Goal: Find contact information

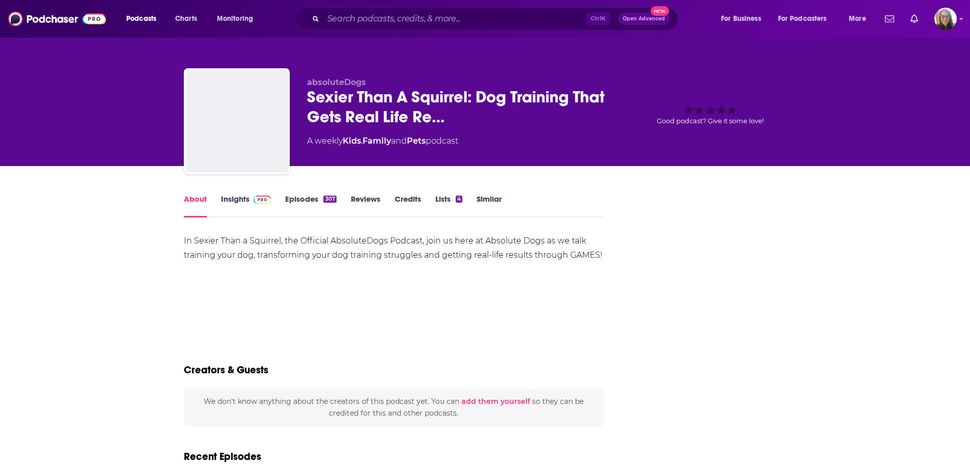
click at [455, 18] on input "Search podcasts, credits, & more..." at bounding box center [454, 19] width 263 height 16
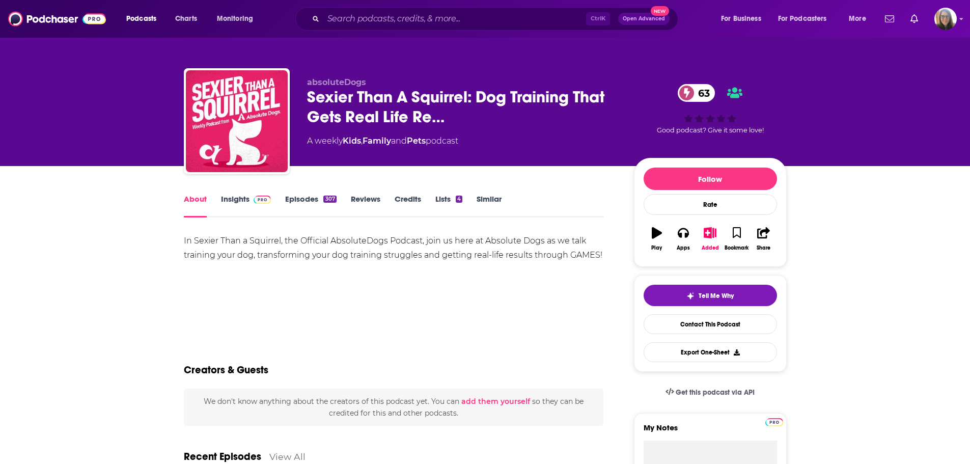
click at [374, 19] on input "Search podcasts, credits, & more..." at bounding box center [454, 19] width 263 height 16
click at [420, 24] on input "Search podcasts, credits, & more..." at bounding box center [454, 19] width 263 height 16
click at [411, 23] on input "Search podcasts, credits, & more..." at bounding box center [454, 19] width 263 height 16
click at [338, 19] on input "Search podcasts, credits, & more..." at bounding box center [454, 19] width 263 height 16
drag, startPoint x: 332, startPoint y: 18, endPoint x: 345, endPoint y: 19, distance: 13.3
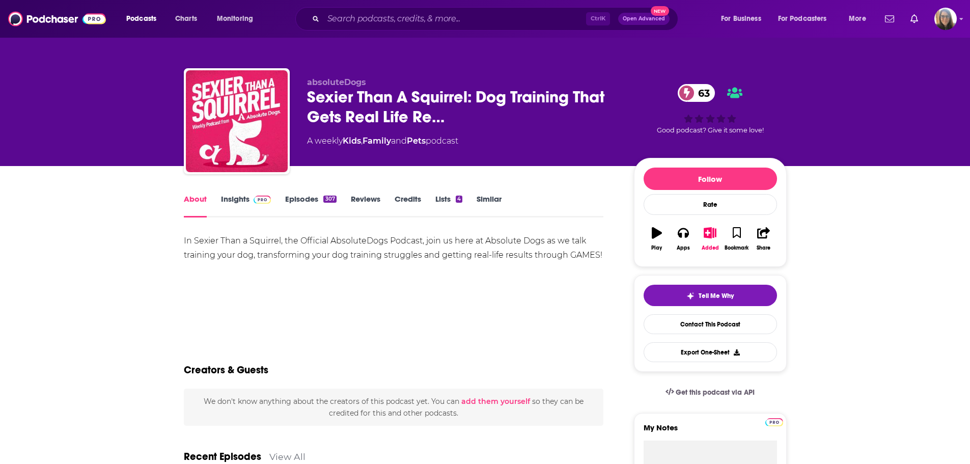
click at [333, 18] on input "Search podcasts, credits, & more..." at bounding box center [454, 19] width 263 height 16
click at [469, 97] on span "Sexier Than A Squirrel: Dog Training That Gets Real Life Re…" at bounding box center [462, 107] width 311 height 40
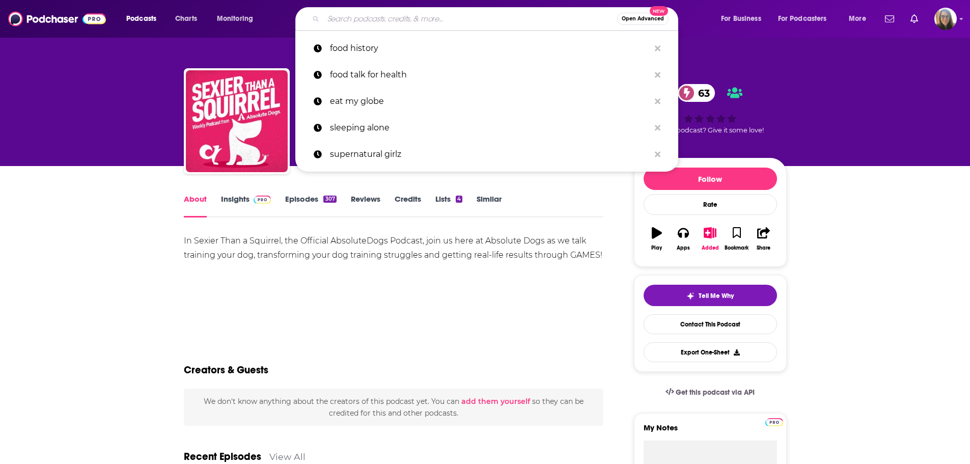
click at [401, 20] on input "Search podcasts, credits, & more..." at bounding box center [470, 19] width 294 height 16
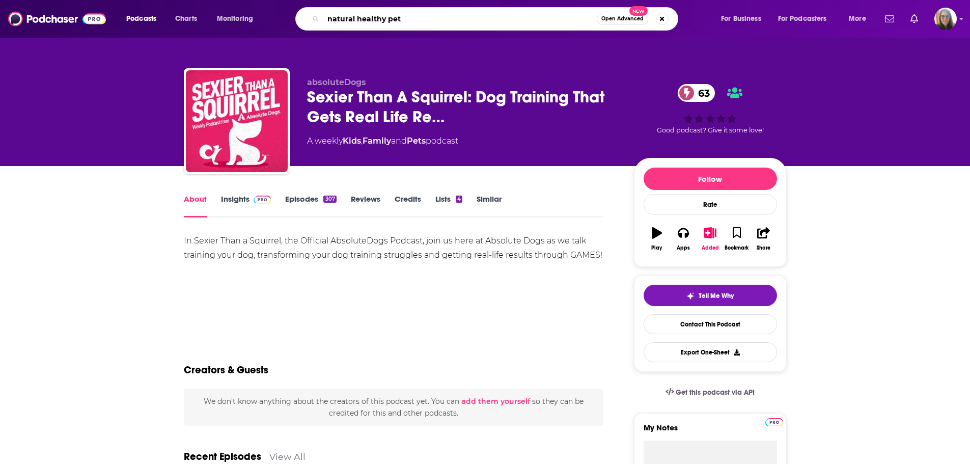
type input "natural healthy pets"
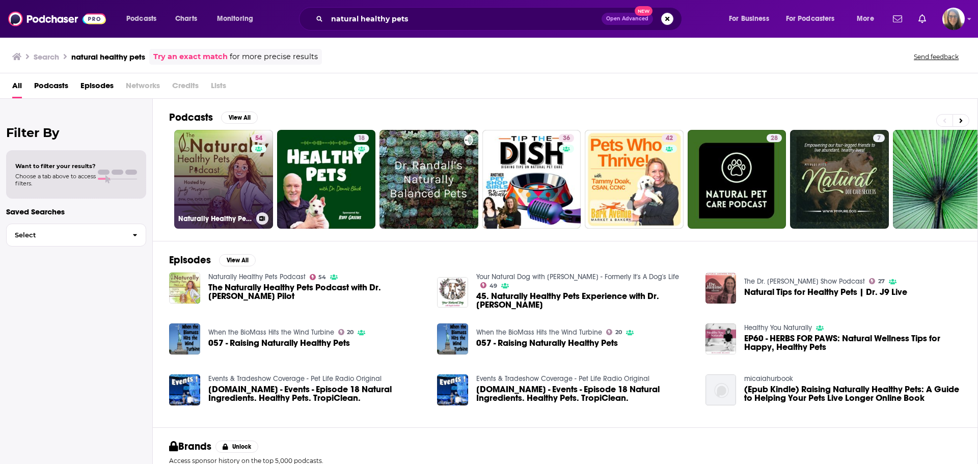
click at [219, 200] on link "54 Naturally Healthy Pets Podcast" at bounding box center [223, 179] width 99 height 99
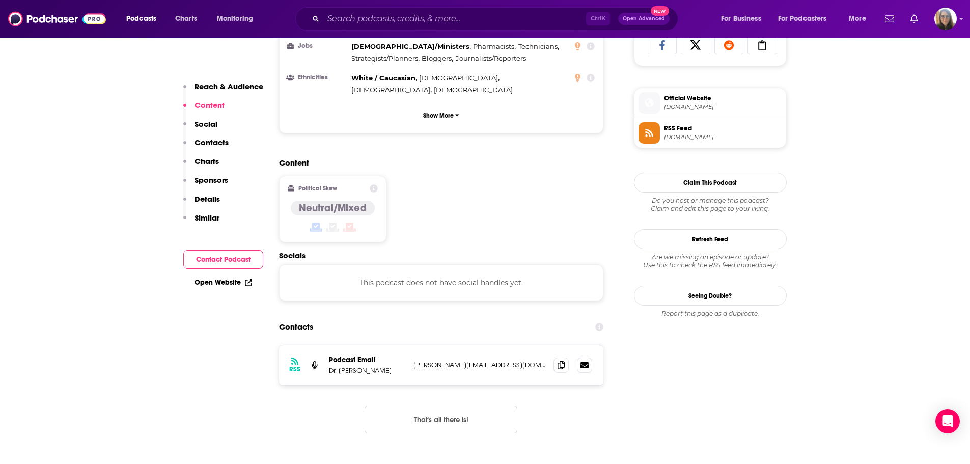
scroll to position [713, 0]
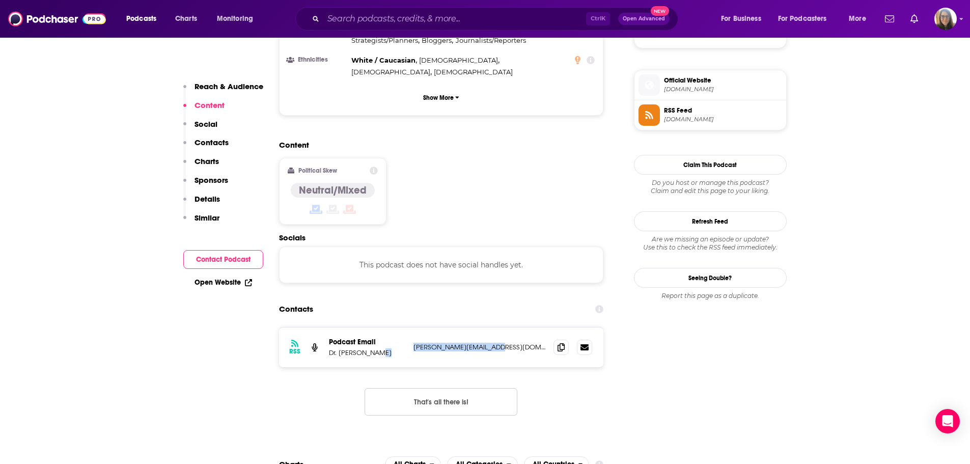
drag, startPoint x: 504, startPoint y: 285, endPoint x: 385, endPoint y: 292, distance: 118.3
click at [0, 0] on div "Podcast Email Dr. [PERSON_NAME] [PERSON_NAME][EMAIL_ADDRESS][DOMAIN_NAME] [PERS…" at bounding box center [0, 0] width 0 height 0
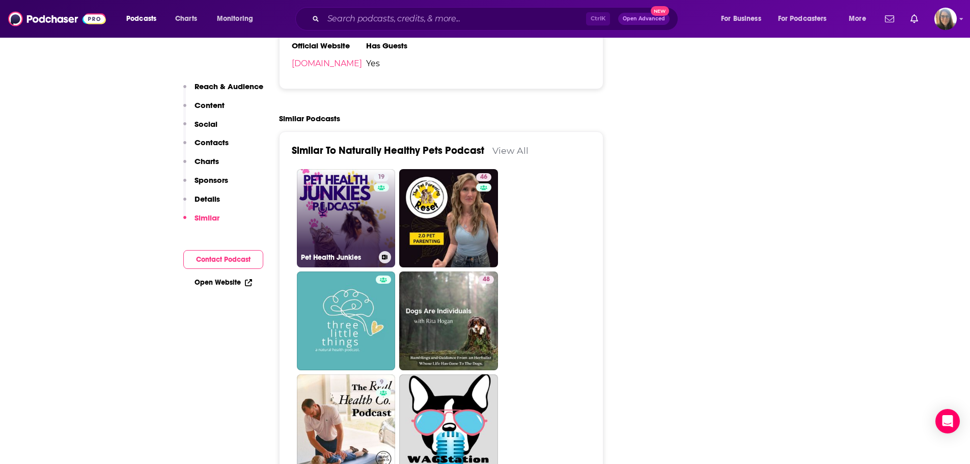
scroll to position [1680, 0]
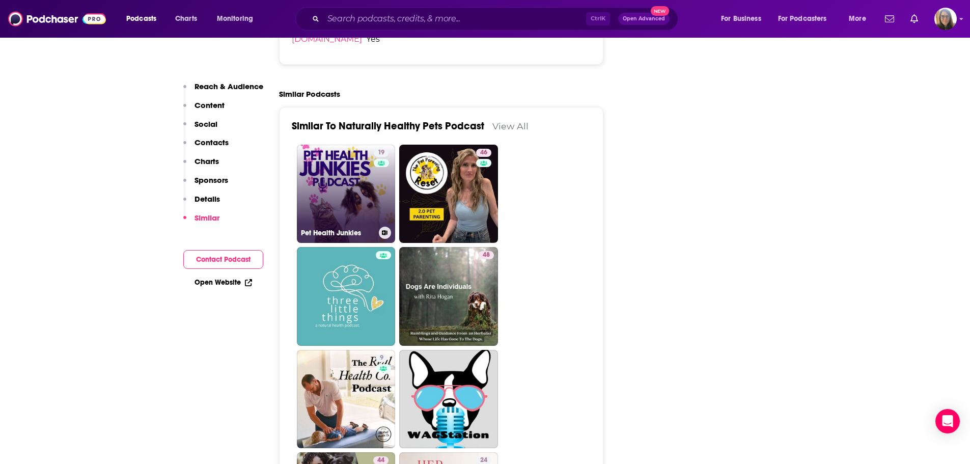
click at [337, 148] on link "19 Pet Health Junkies" at bounding box center [346, 194] width 99 height 99
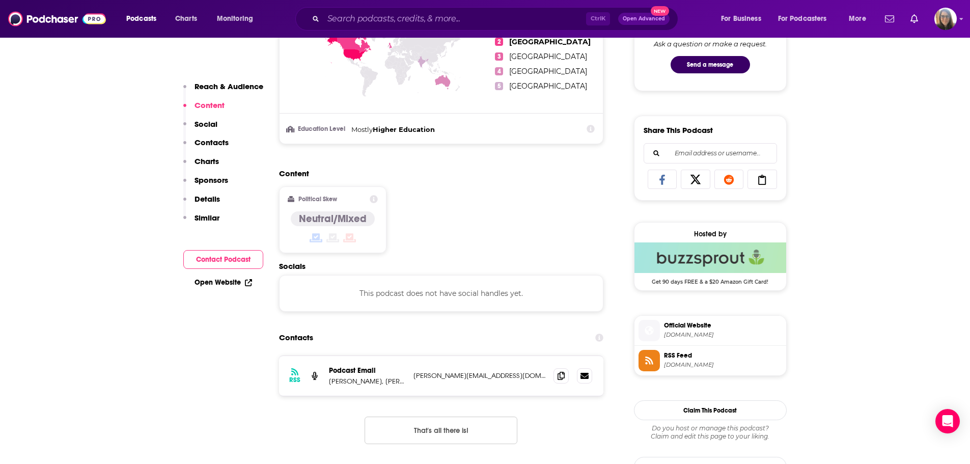
scroll to position [458, 0]
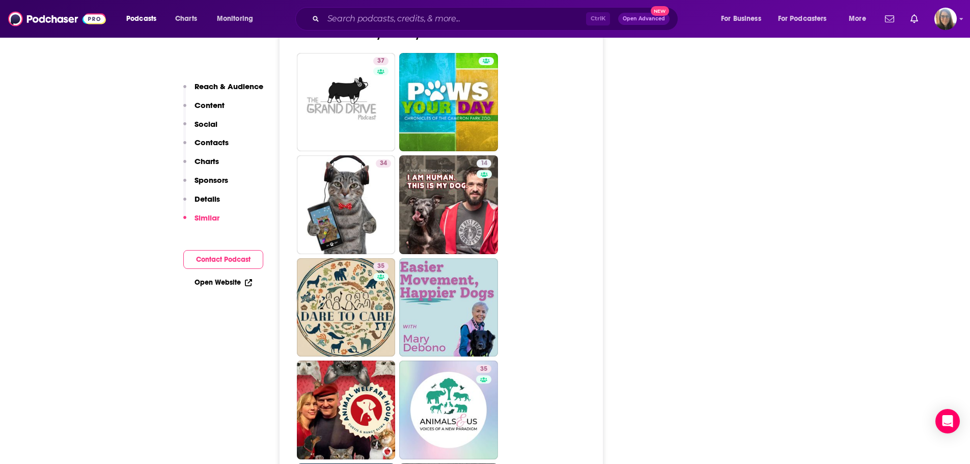
scroll to position [1629, 0]
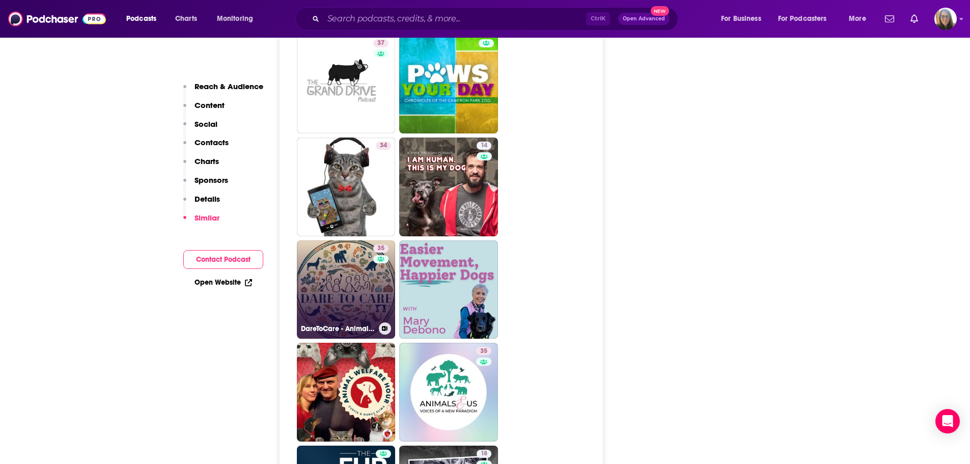
click at [361, 240] on link "35 DareToCare - Animal Welfare Podcast" at bounding box center [346, 289] width 99 height 99
type input "[URL][DOMAIN_NAME]"
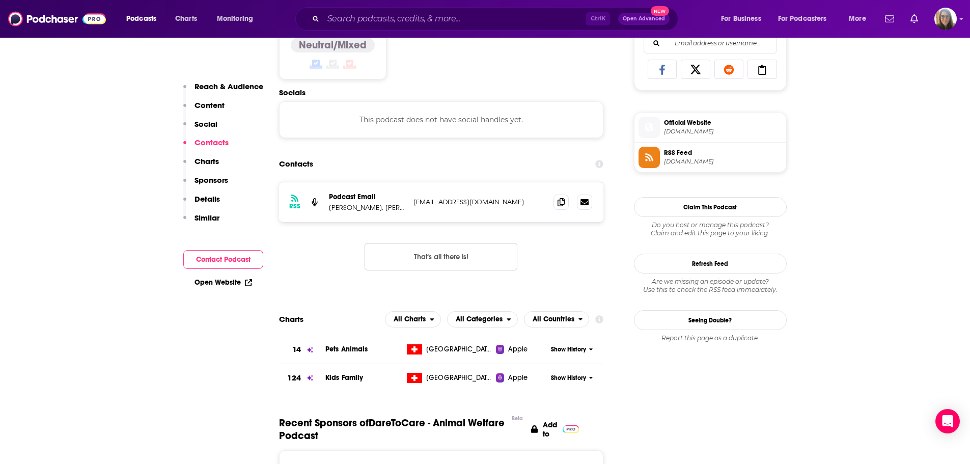
scroll to position [713, 0]
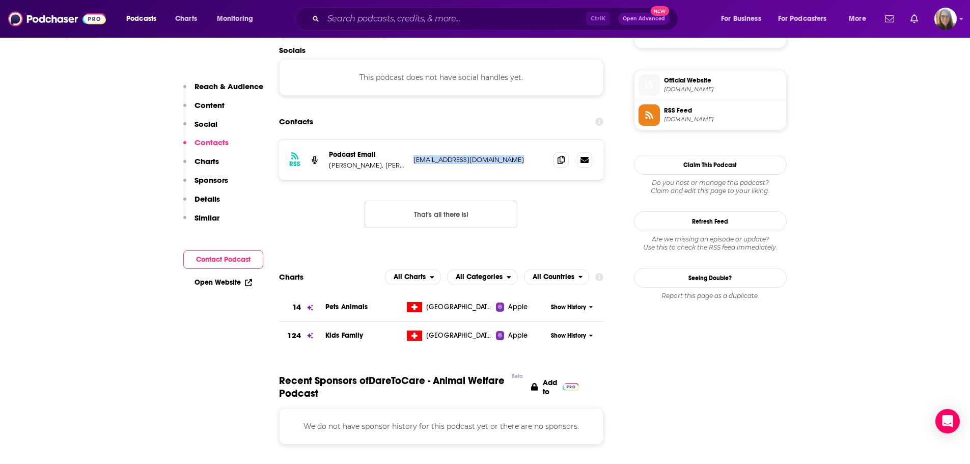
drag, startPoint x: 413, startPoint y: 159, endPoint x: 515, endPoint y: 162, distance: 101.9
click at [515, 162] on p "[EMAIL_ADDRESS][DOMAIN_NAME]" at bounding box center [479, 159] width 132 height 9
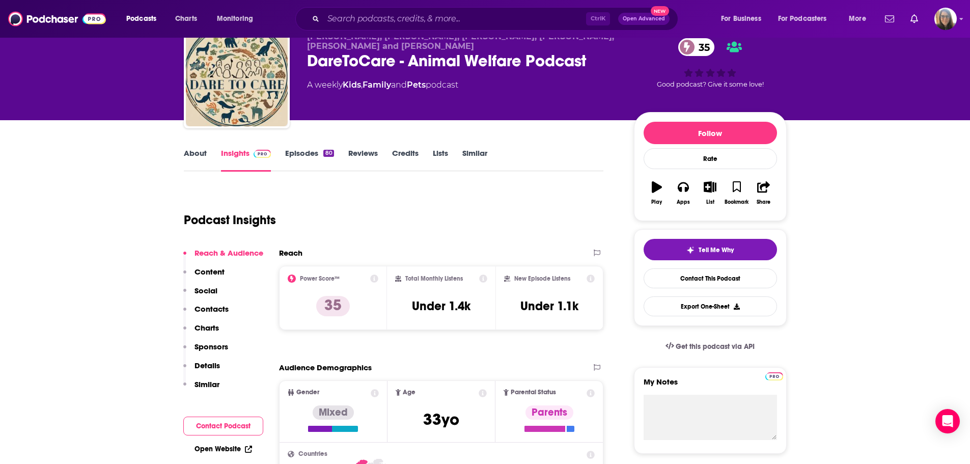
scroll to position [0, 0]
